Goal: Task Accomplishment & Management: Use online tool/utility

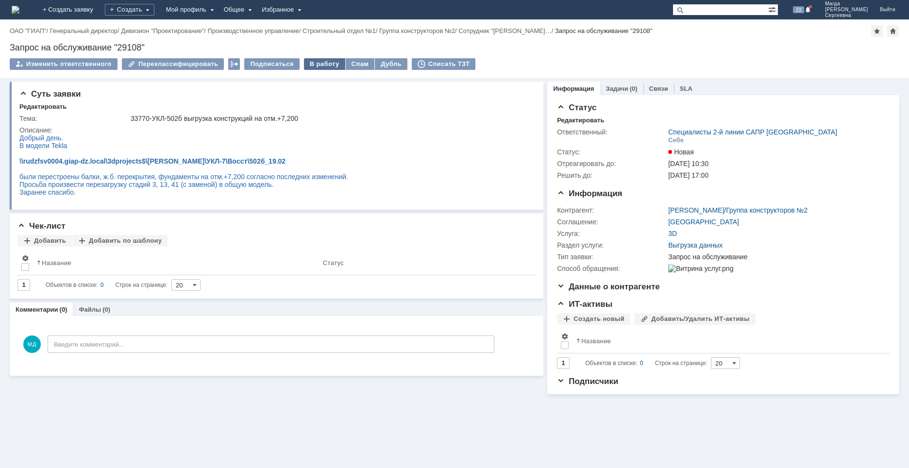
click at [315, 63] on div "В работу" at bounding box center [324, 64] width 41 height 12
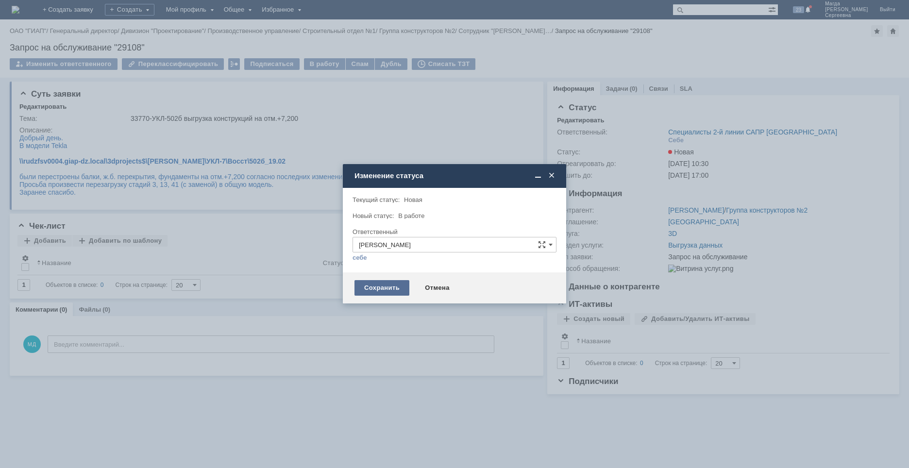
click at [386, 290] on div "Сохранить" at bounding box center [382, 288] width 55 height 16
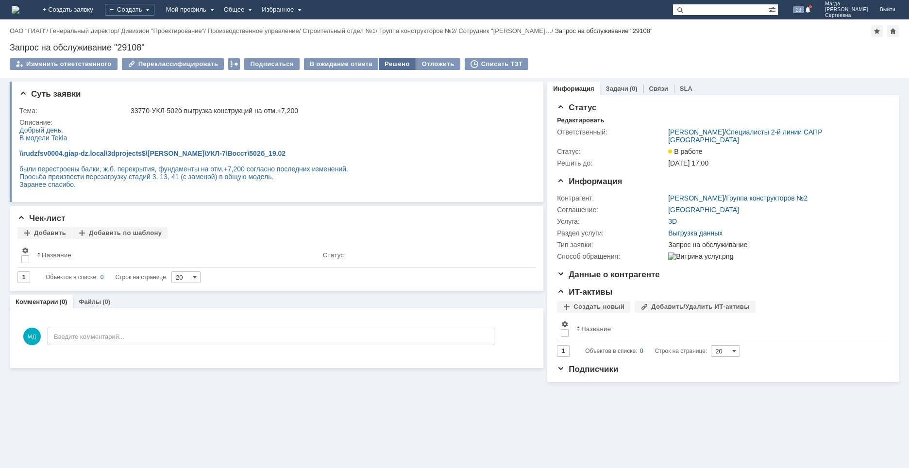
click at [385, 64] on div "Решено" at bounding box center [397, 64] width 37 height 12
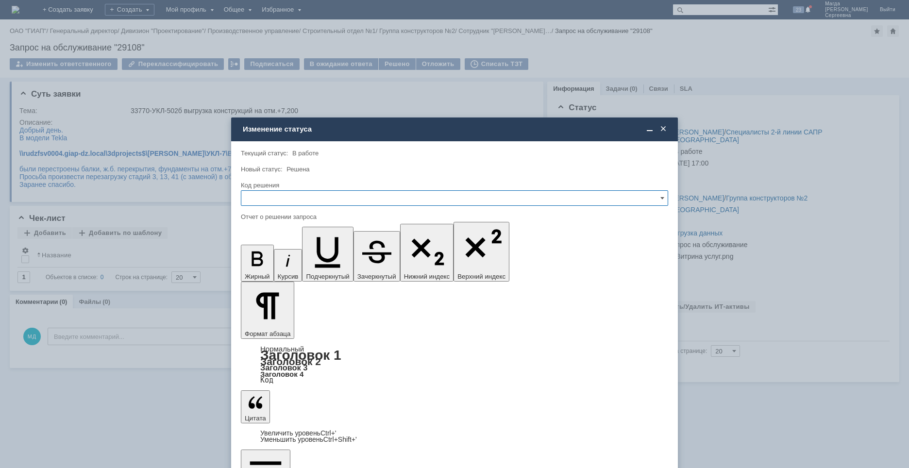
click at [332, 196] on input "text" at bounding box center [454, 198] width 427 height 16
click at [280, 261] on span "Решено" at bounding box center [454, 264] width 415 height 8
type input "Решено"
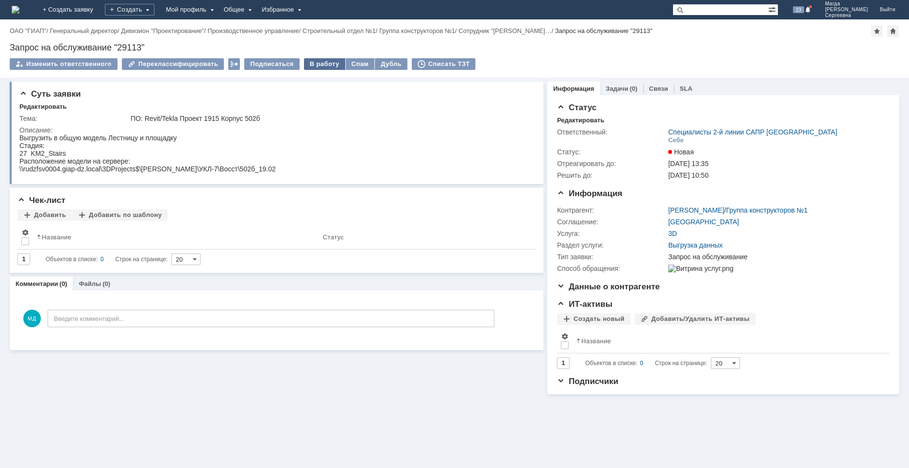
click at [321, 67] on div "В работу" at bounding box center [324, 64] width 41 height 12
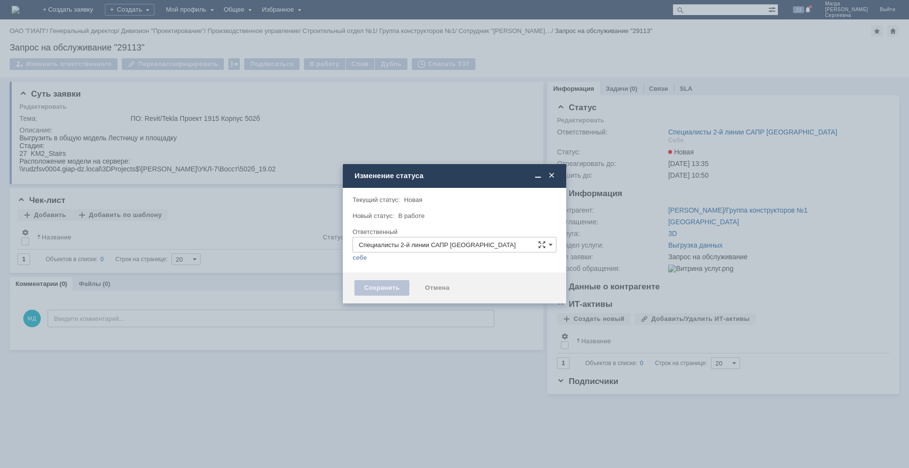
type input "[PERSON_NAME]"
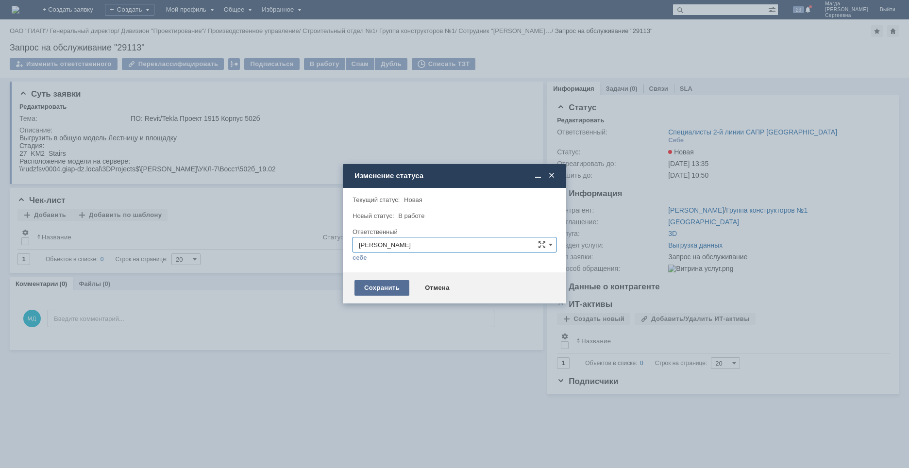
click at [384, 292] on div "Сохранить" at bounding box center [382, 288] width 55 height 16
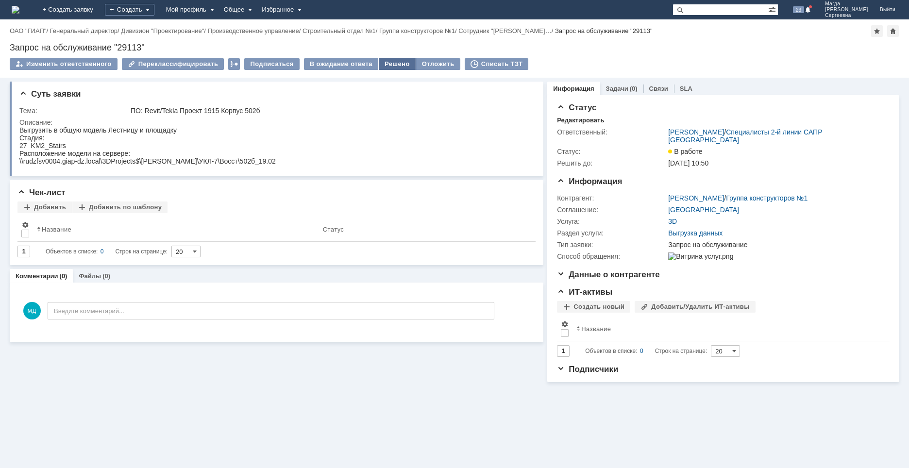
click at [395, 66] on div "Решено" at bounding box center [397, 64] width 37 height 12
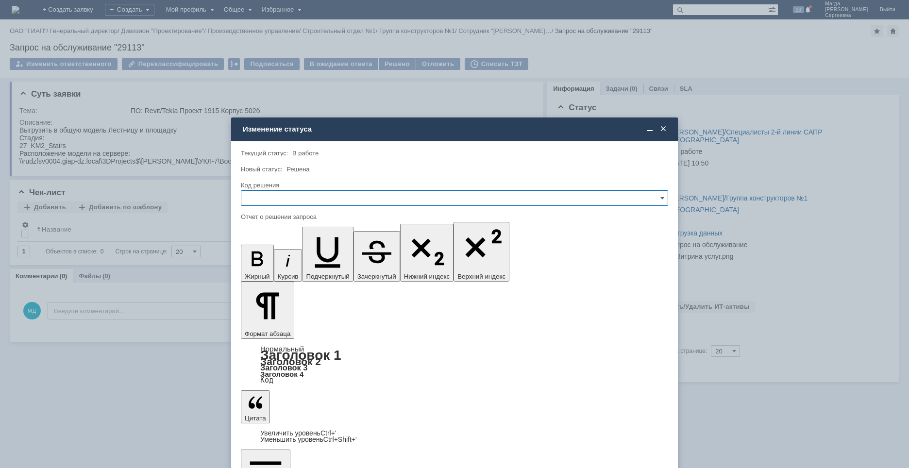
click at [304, 201] on input "text" at bounding box center [454, 198] width 427 height 16
click at [280, 262] on span "Решено" at bounding box center [454, 264] width 415 height 8
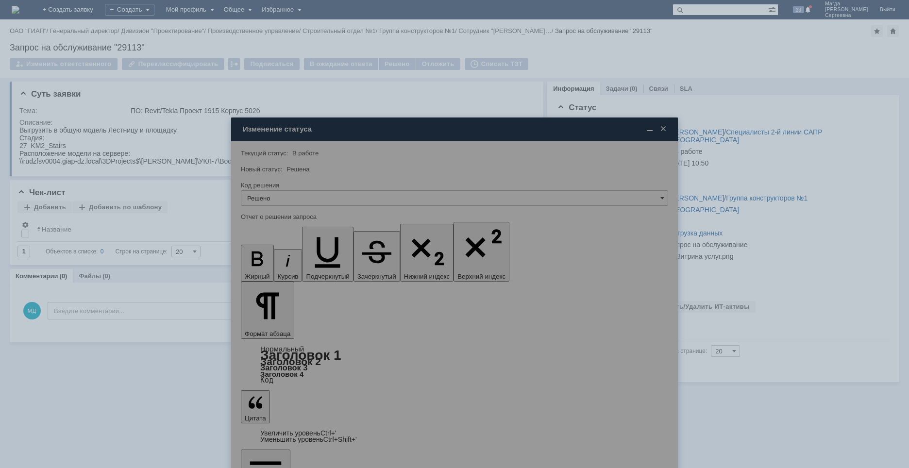
type input "Решено"
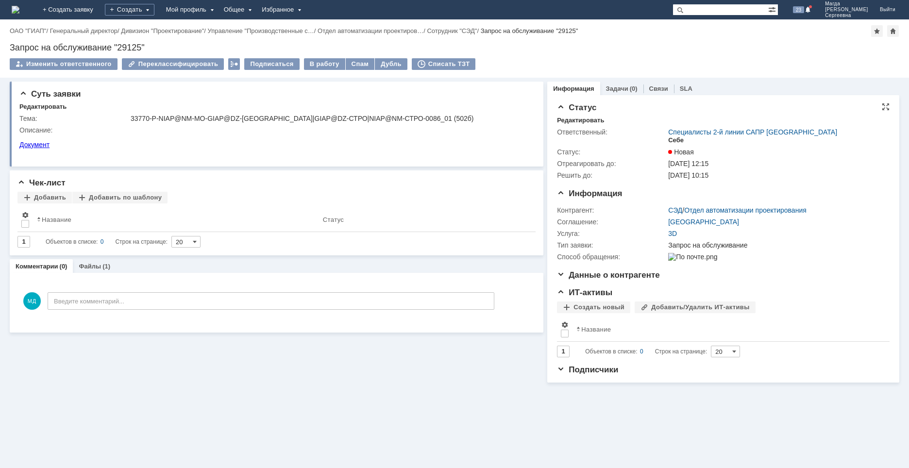
click at [677, 140] on div "Себе" at bounding box center [676, 140] width 16 height 8
